Goal: Information Seeking & Learning: Learn about a topic

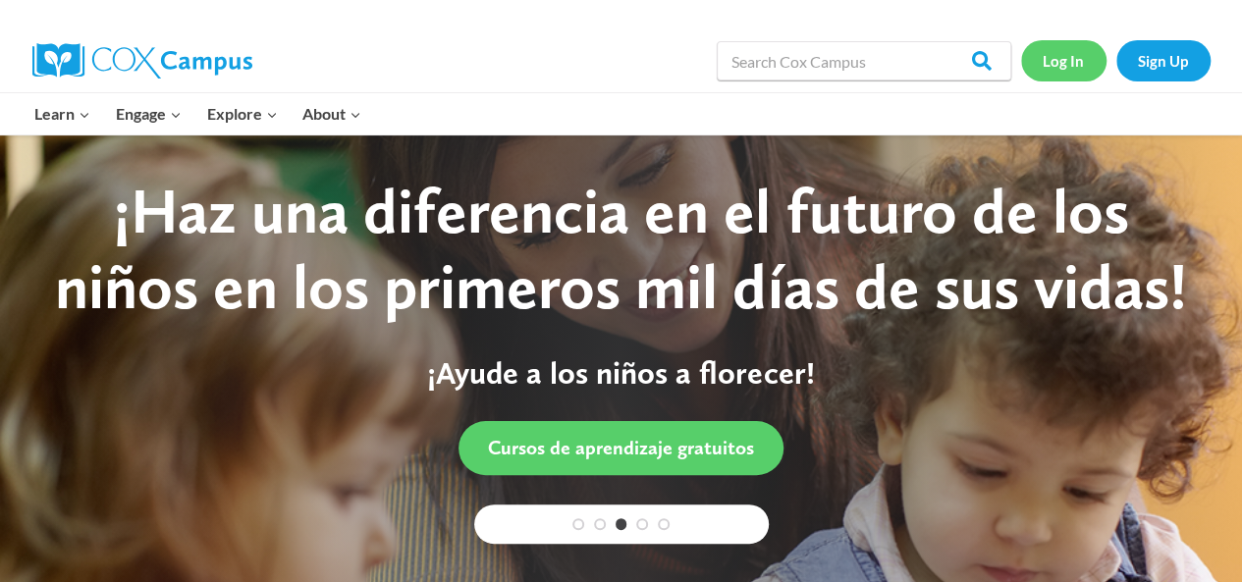
click at [1079, 60] on link "Log In" at bounding box center [1063, 60] width 85 height 40
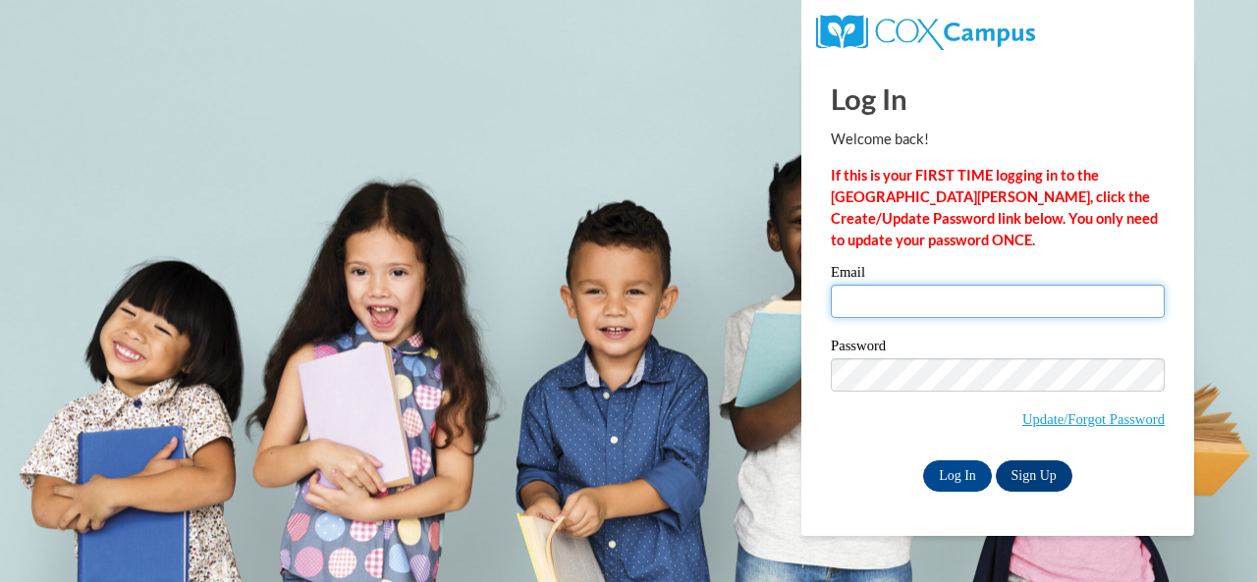
click at [899, 299] on input "Email" at bounding box center [998, 301] width 334 height 33
type input "wilksabi854@gmail.com"
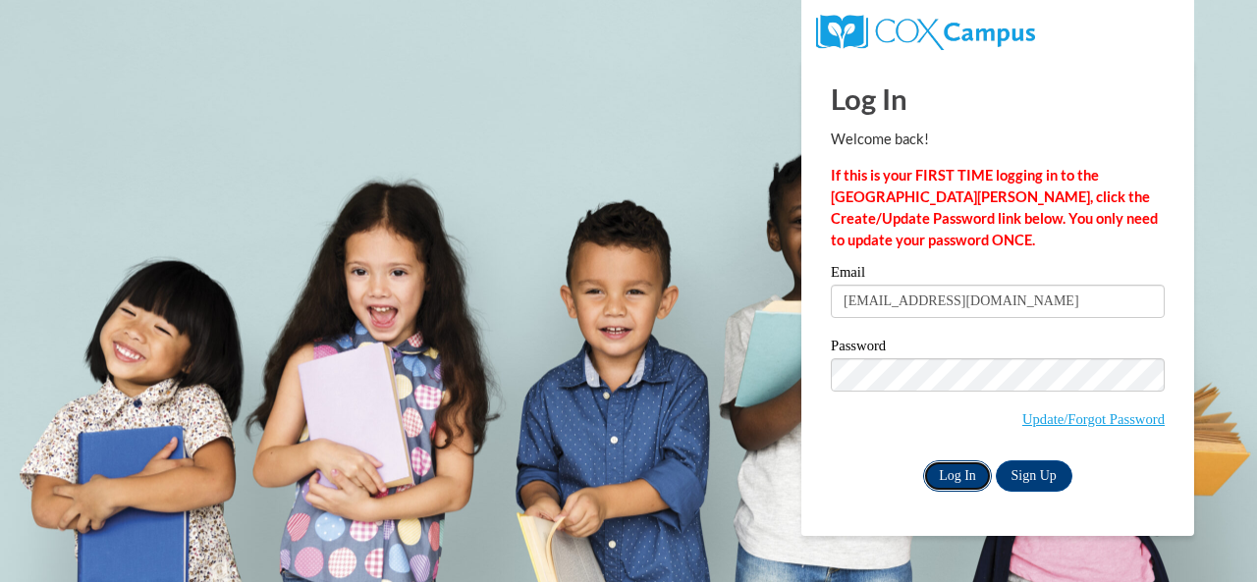
click at [946, 479] on input "Log In" at bounding box center [957, 475] width 69 height 31
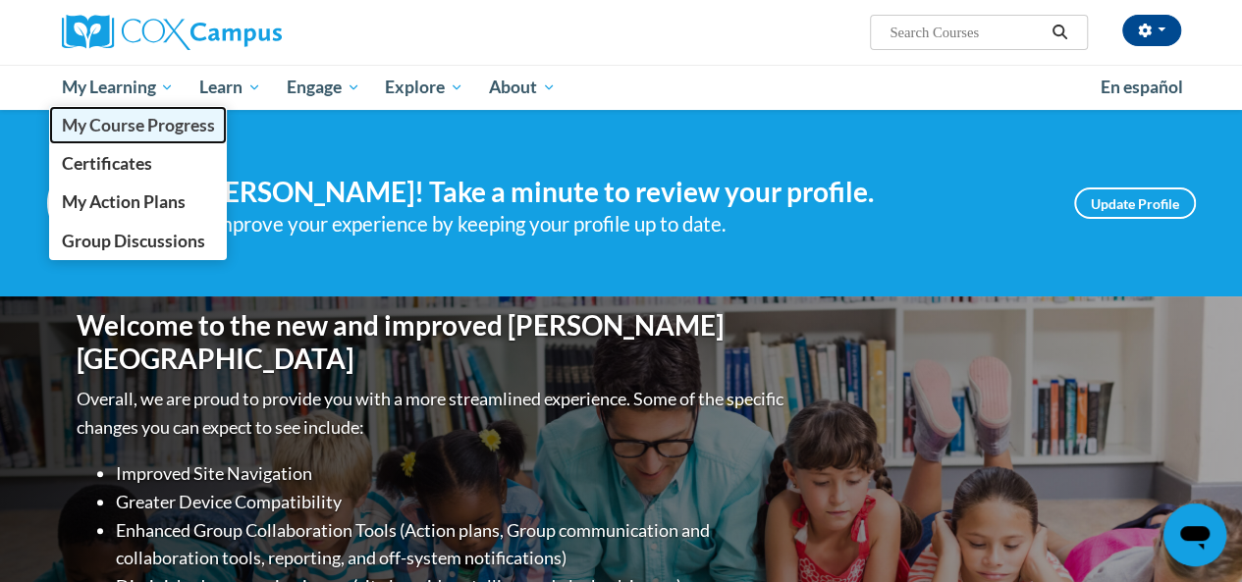
click at [122, 135] on span "My Course Progress" at bounding box center [137, 125] width 153 height 21
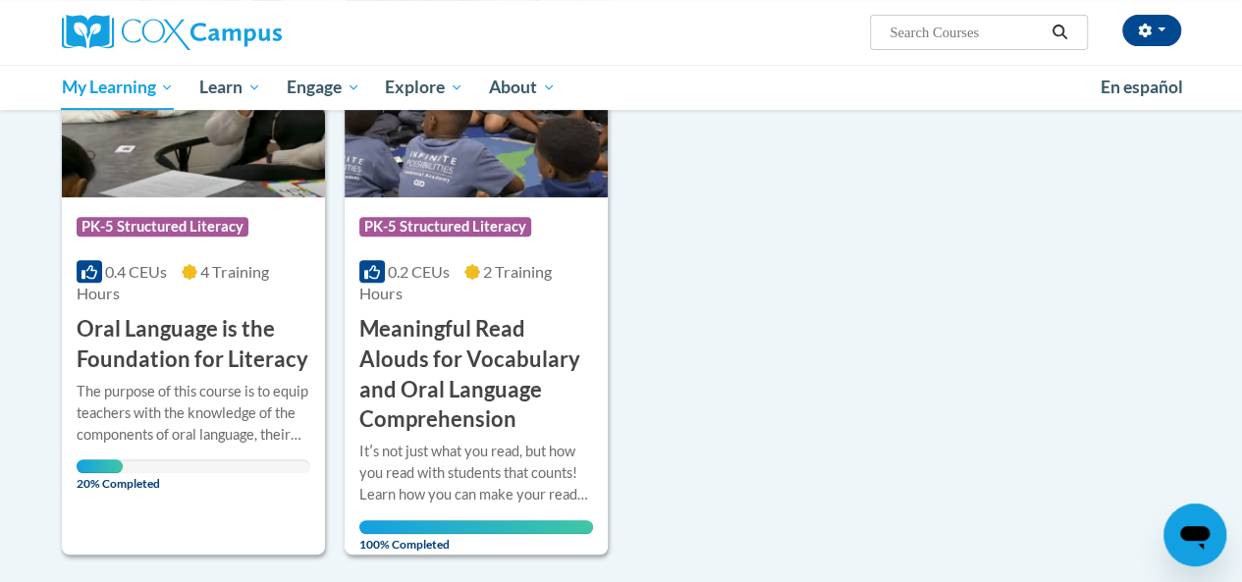
scroll to position [397, 0]
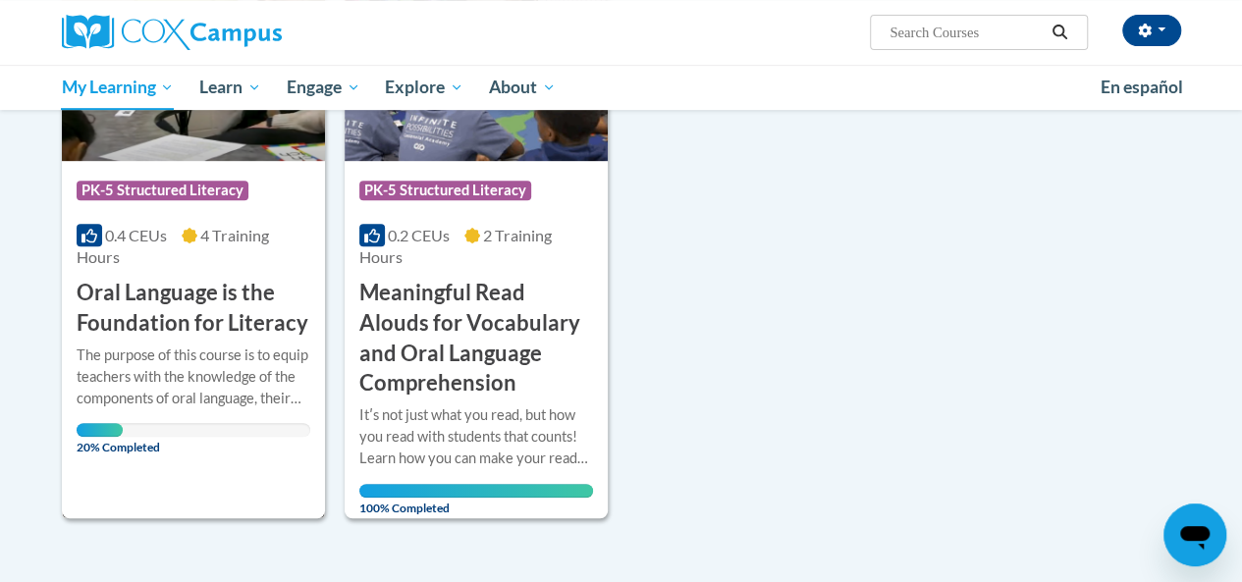
click at [190, 220] on div "Course Category: PK-5 Structured Literacy 0.4 CEUs 4 Training Hours COURSE Oral…" at bounding box center [193, 250] width 263 height 178
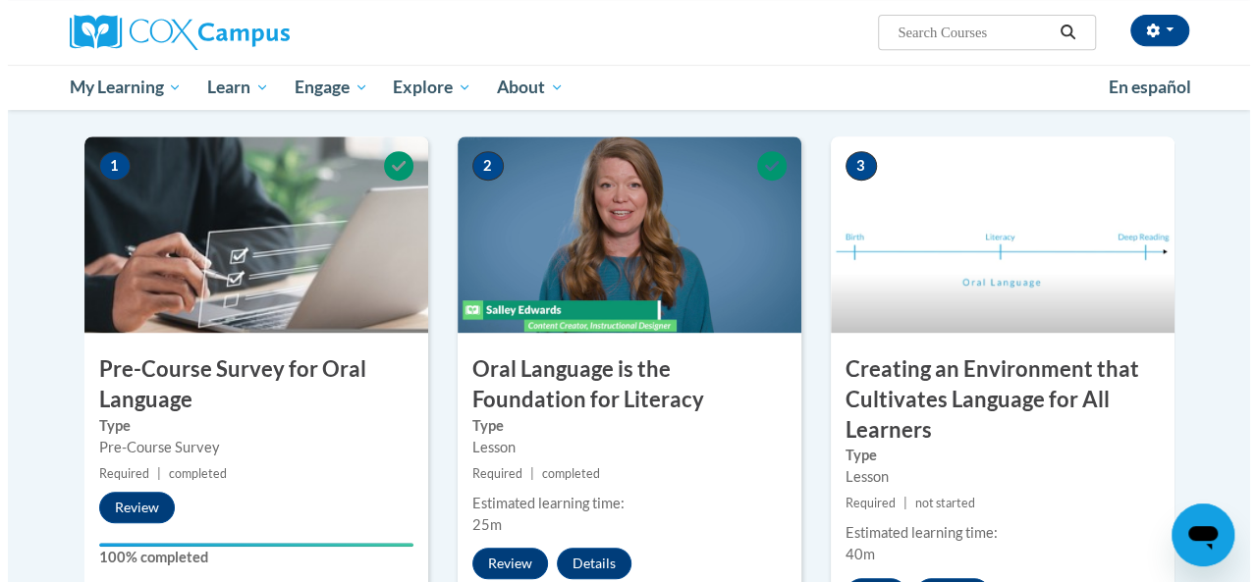
scroll to position [489, 0]
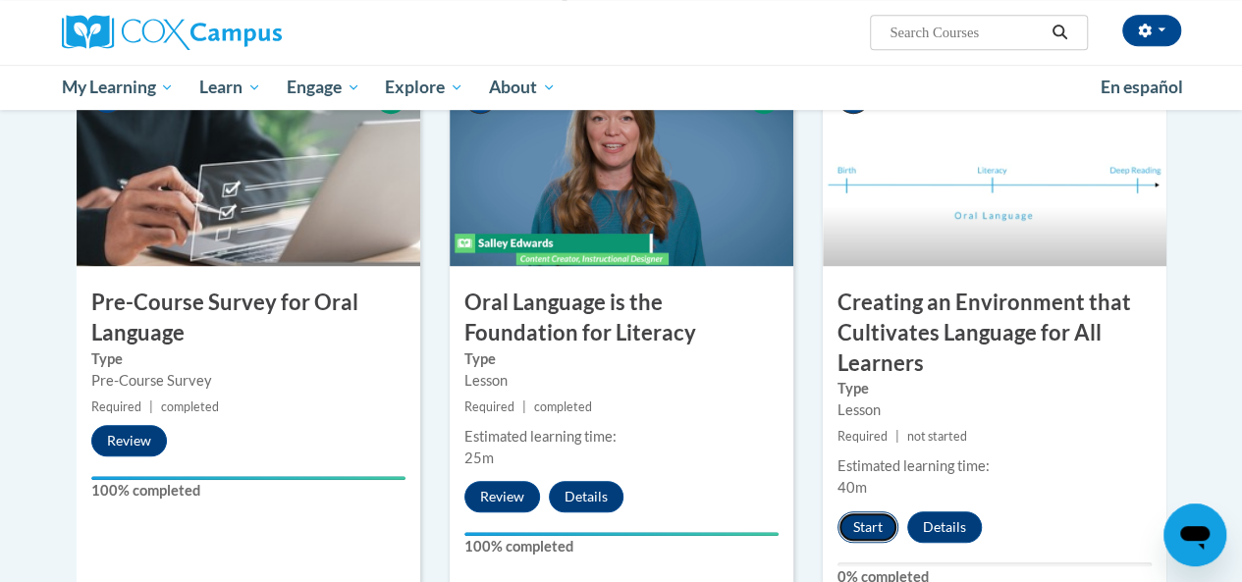
click at [876, 514] on button "Start" at bounding box center [868, 527] width 61 height 31
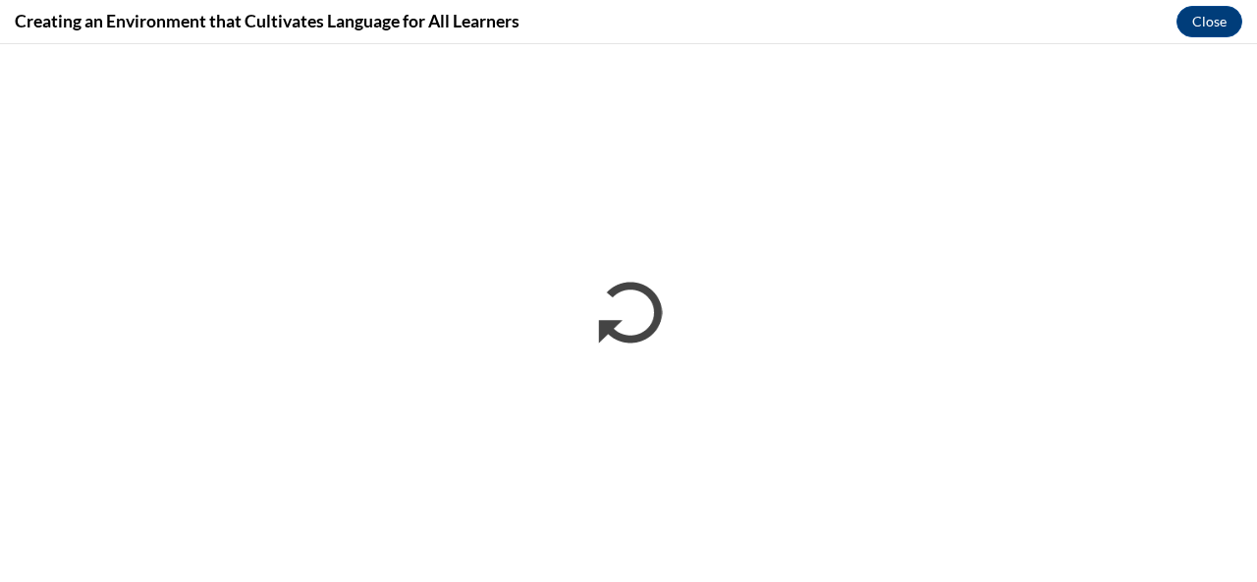
scroll to position [0, 0]
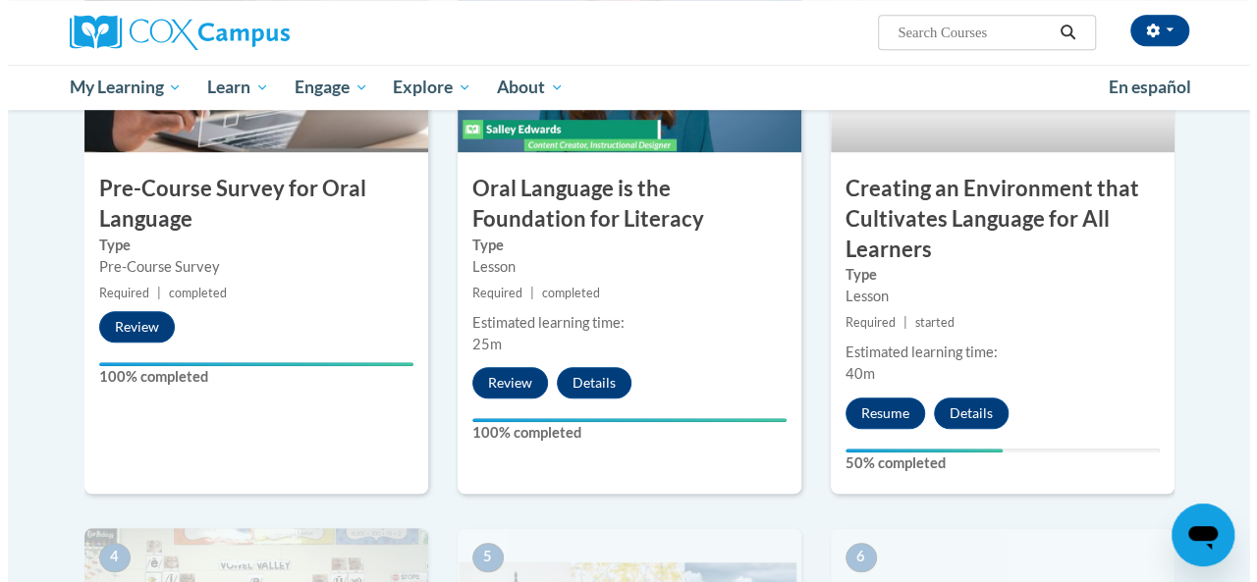
scroll to position [585, 0]
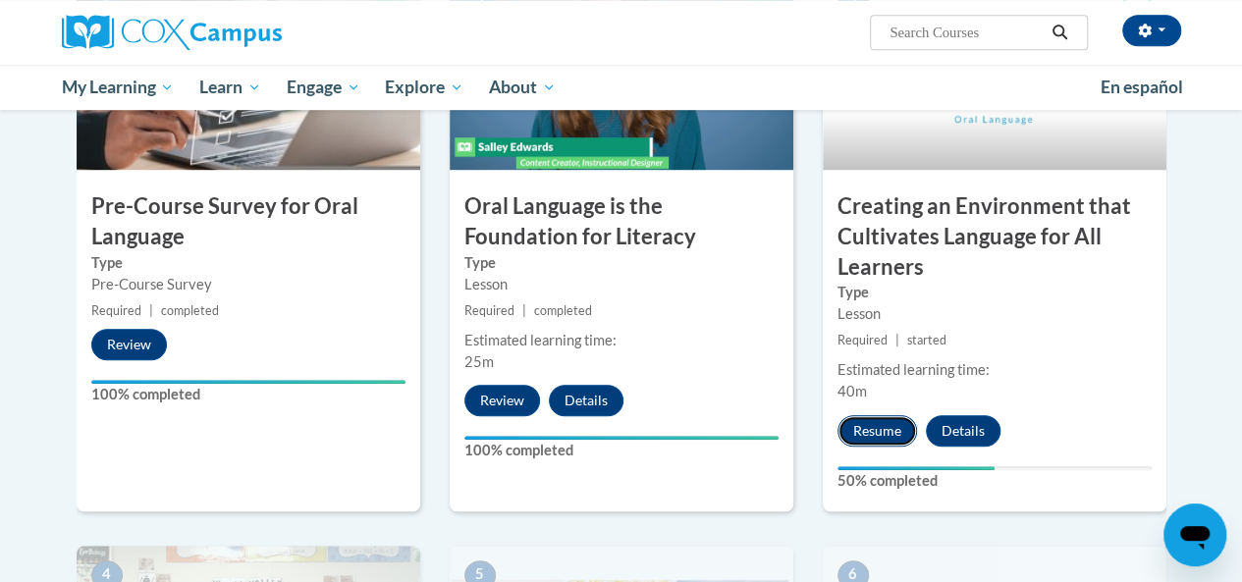
click at [868, 430] on button "Resume" at bounding box center [878, 430] width 80 height 31
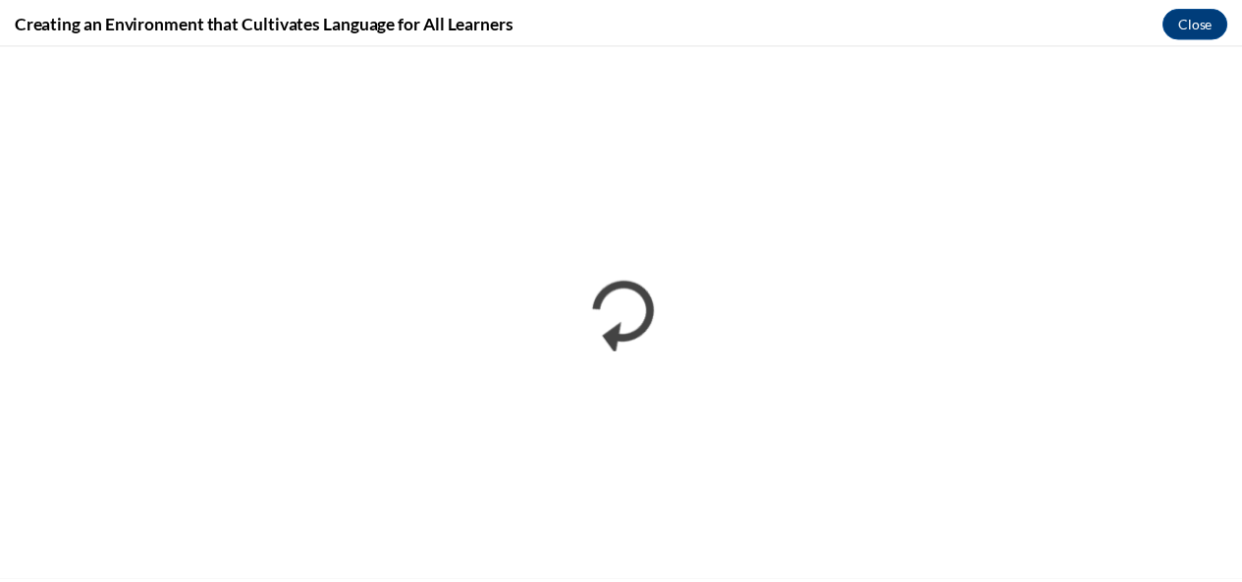
scroll to position [0, 0]
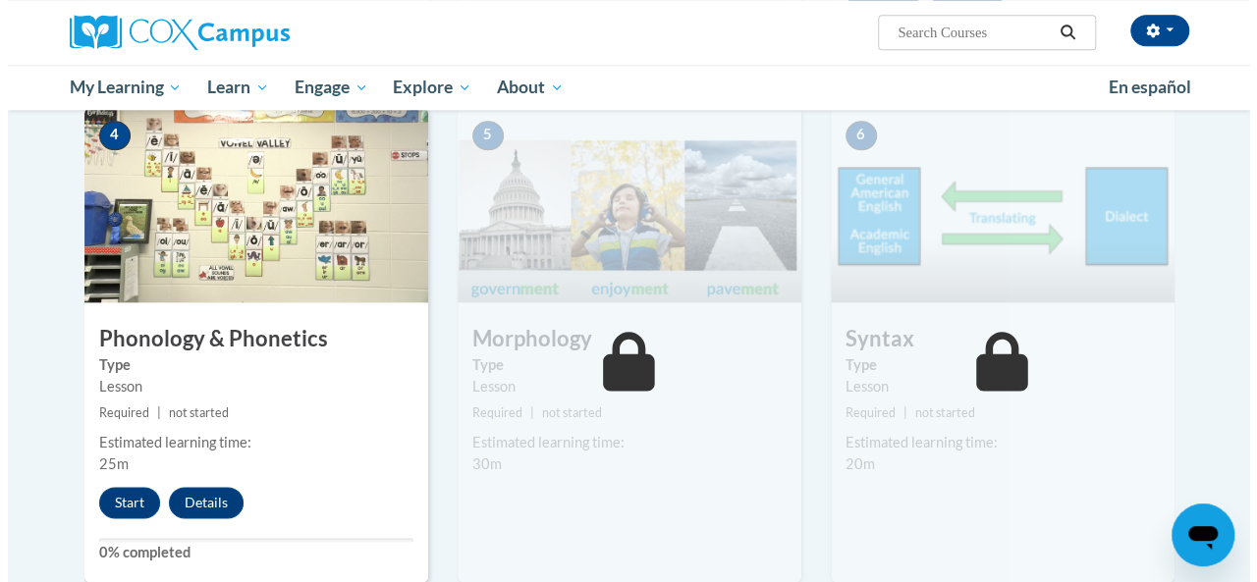
scroll to position [1017, 0]
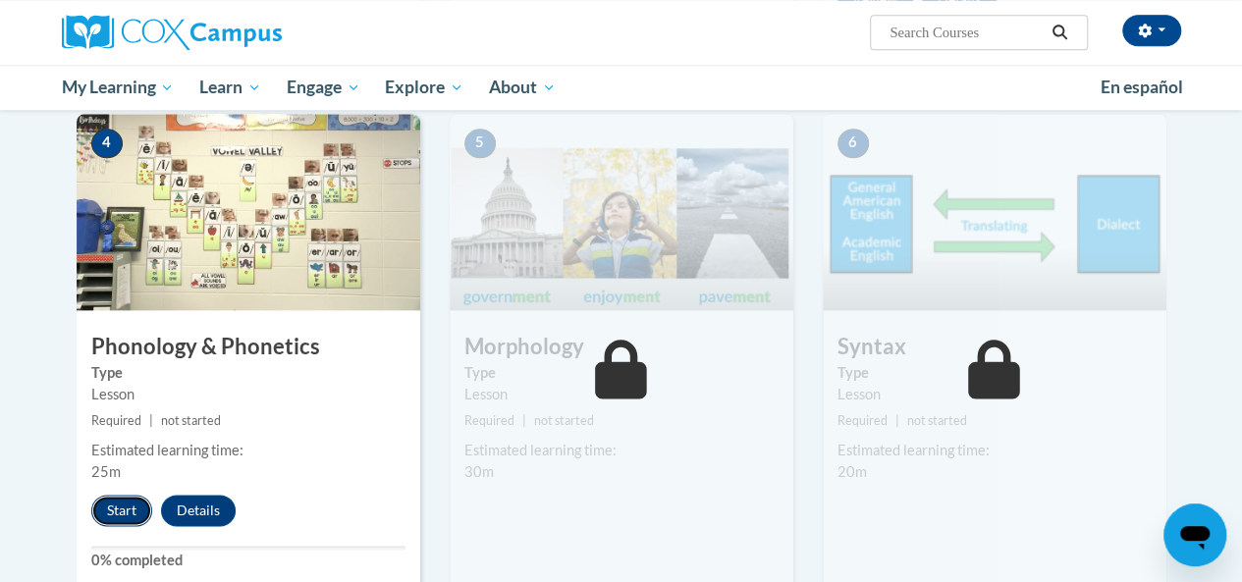
click at [126, 515] on button "Start" at bounding box center [121, 510] width 61 height 31
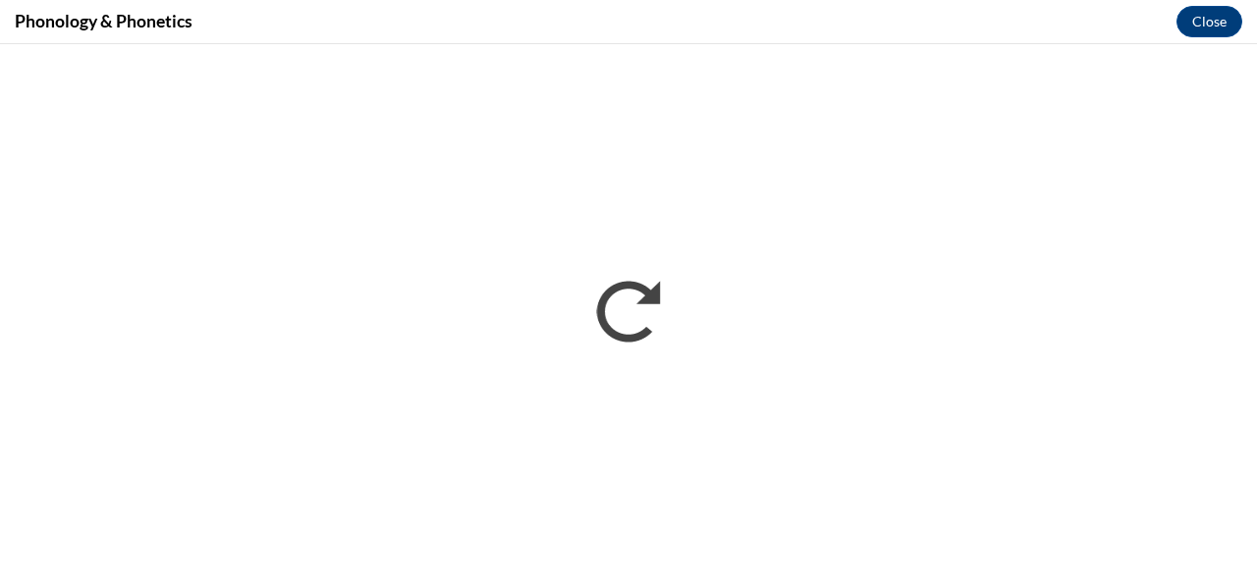
scroll to position [0, 0]
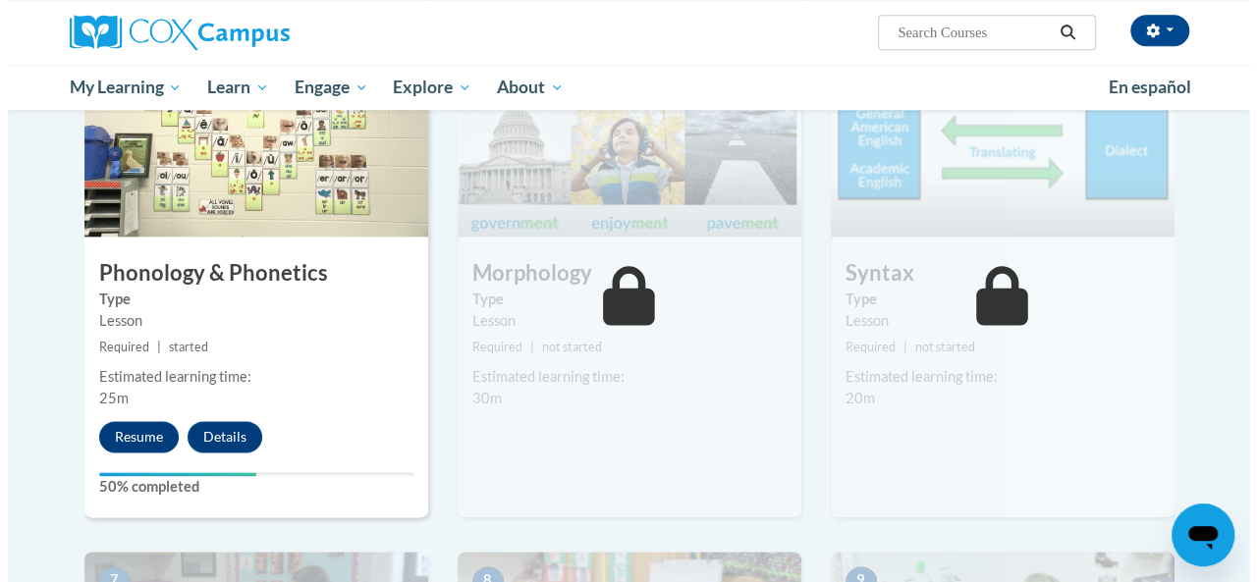
scroll to position [1149, 0]
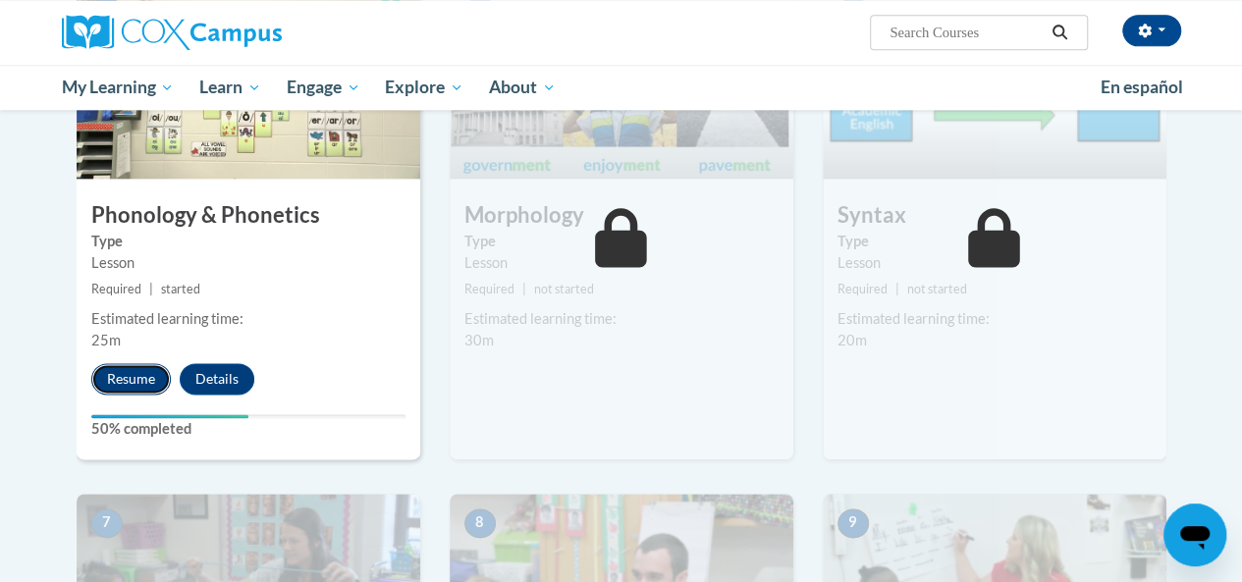
click at [139, 366] on button "Resume" at bounding box center [131, 378] width 80 height 31
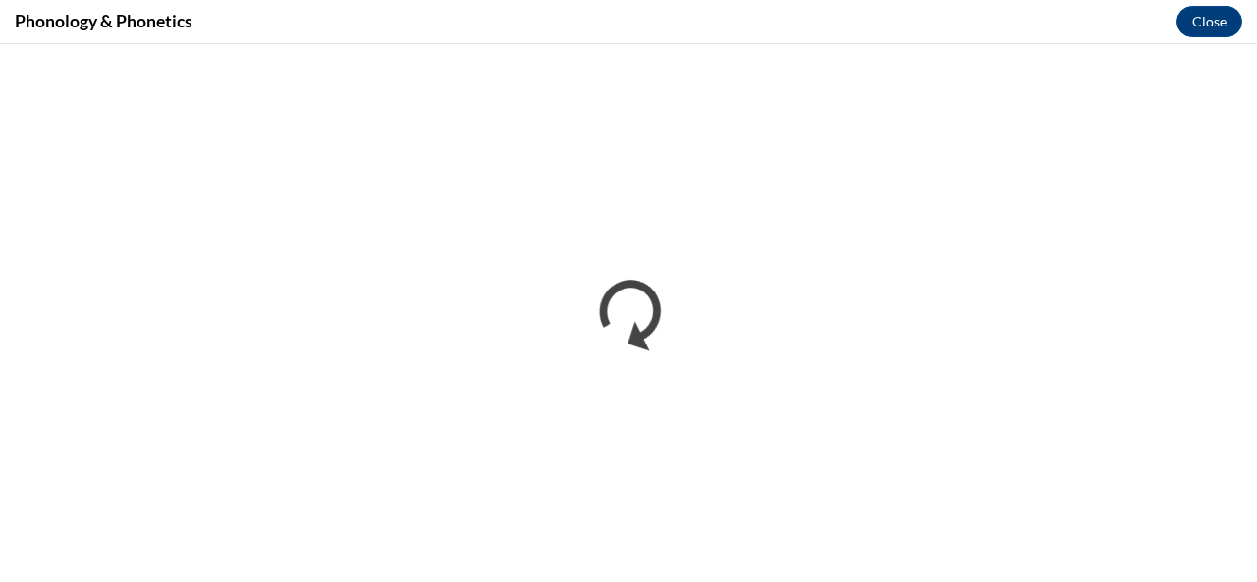
scroll to position [0, 0]
click at [704, 19] on div "Phonology & Phonetics Close" at bounding box center [628, 22] width 1257 height 44
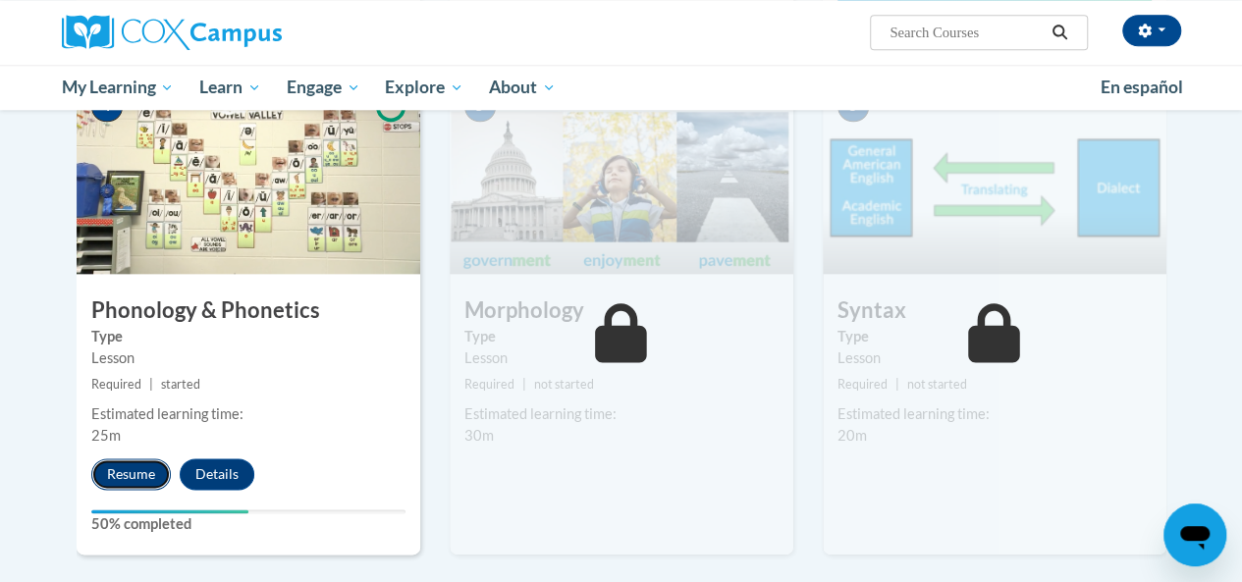
click at [134, 471] on button "Resume" at bounding box center [131, 474] width 80 height 31
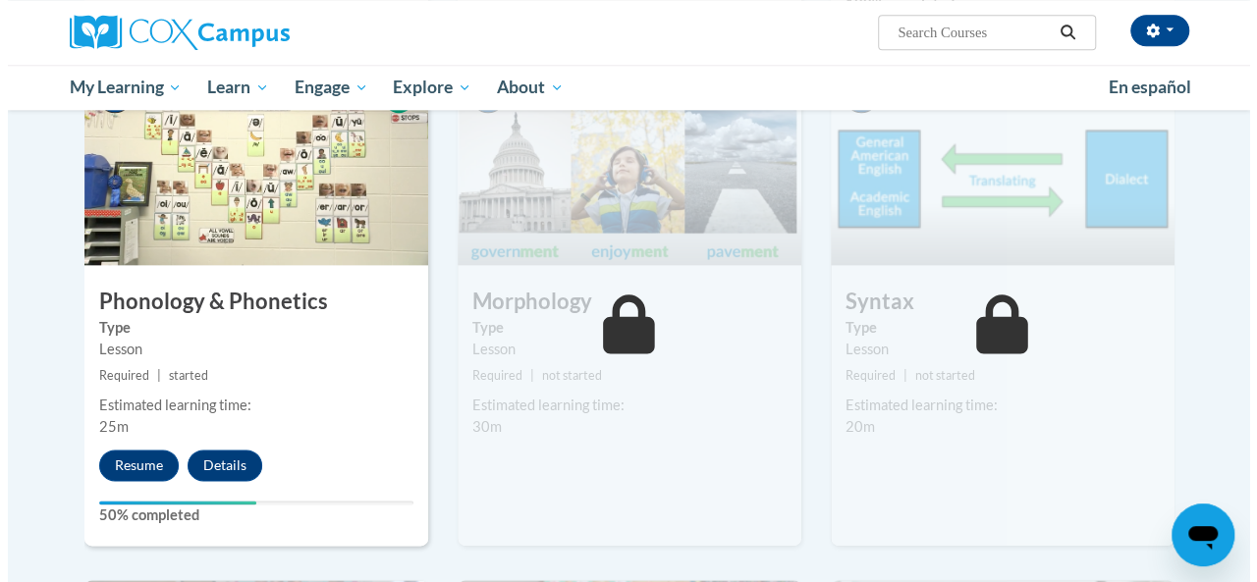
scroll to position [1076, 0]
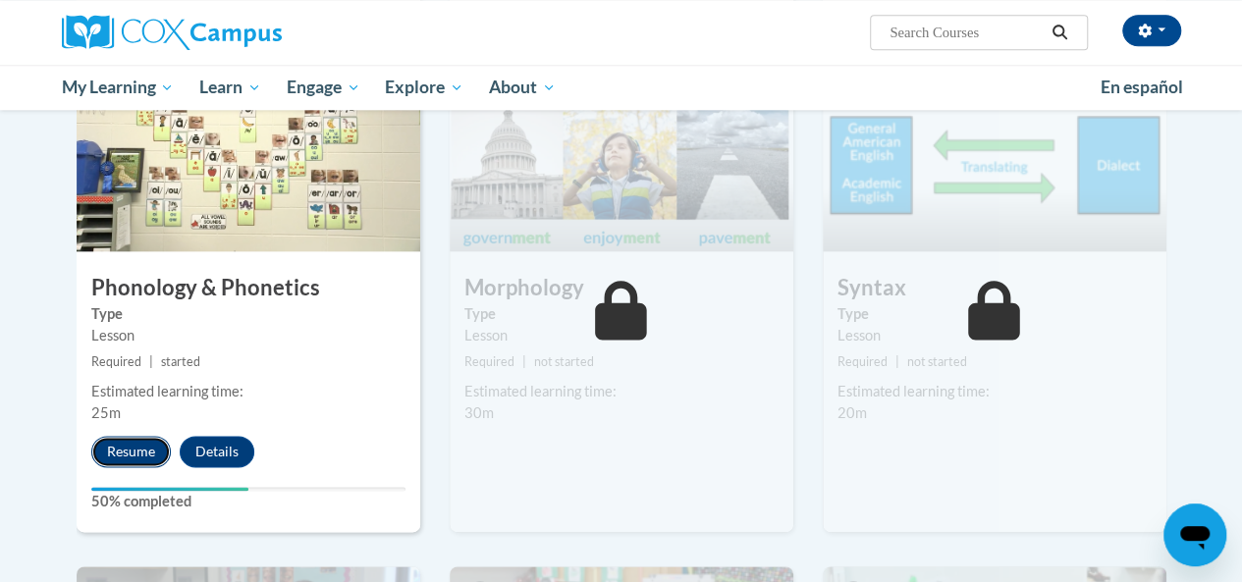
click at [128, 442] on button "Resume" at bounding box center [131, 451] width 80 height 31
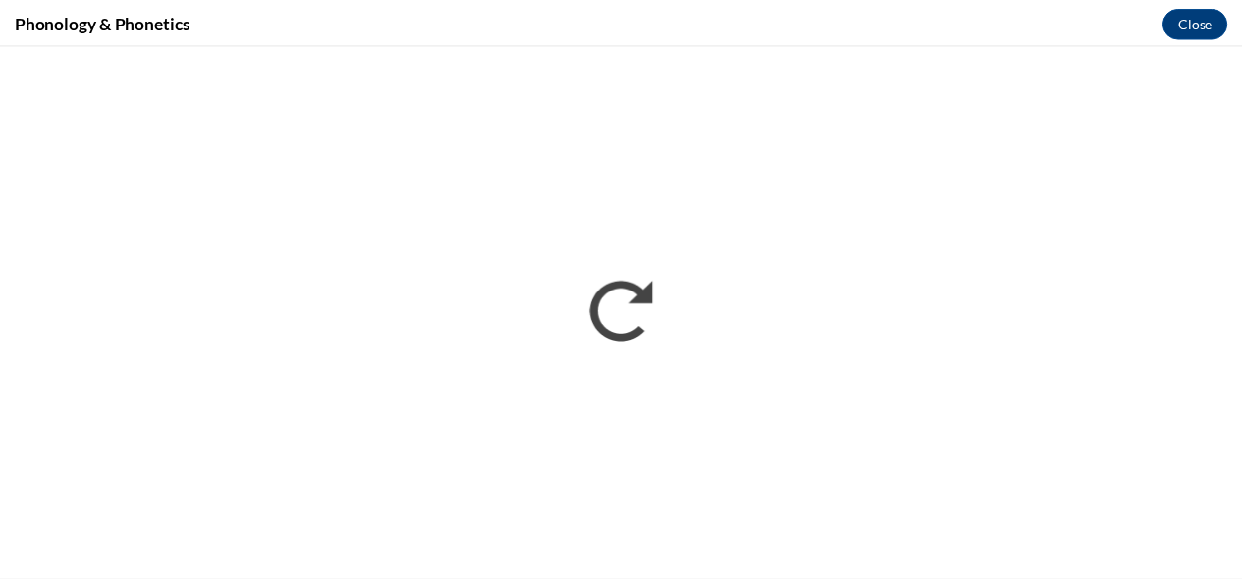
scroll to position [0, 0]
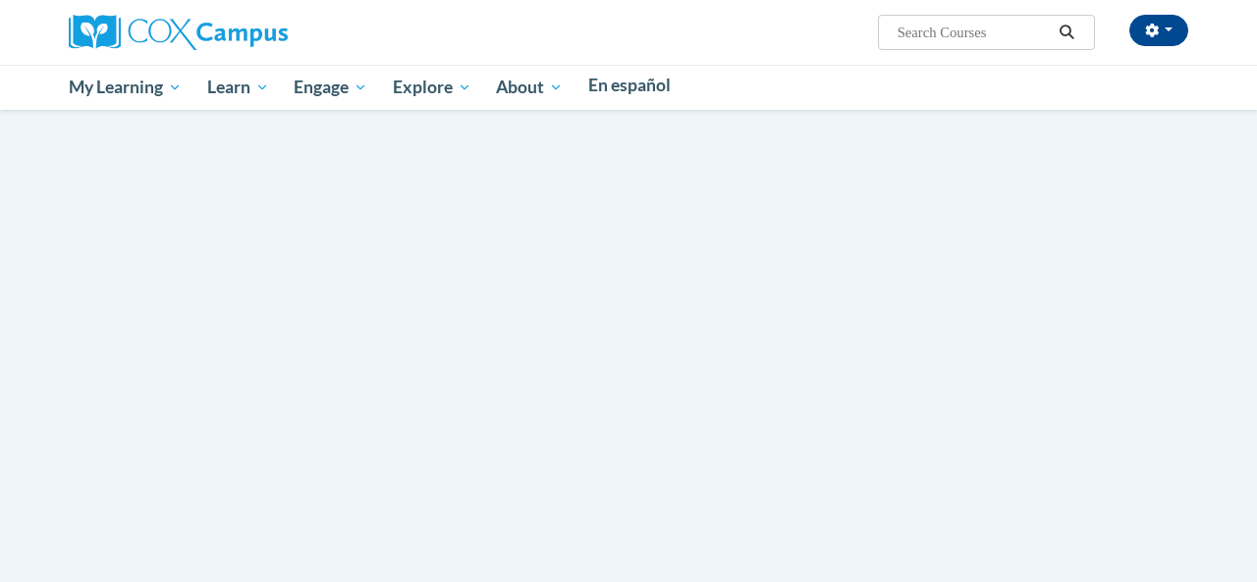
click at [1251, 286] on body "This site uses cookies to help improve your learning experience. By continuing …" at bounding box center [628, 291] width 1257 height 582
